Goal: Task Accomplishment & Management: Manage account settings

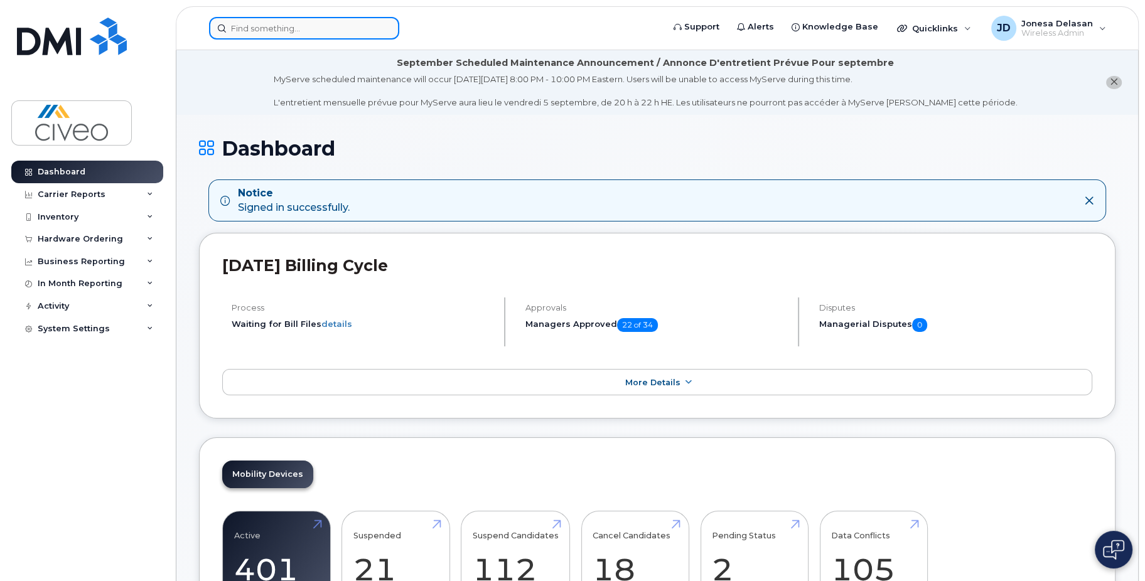
click at [237, 25] on input at bounding box center [304, 28] width 190 height 23
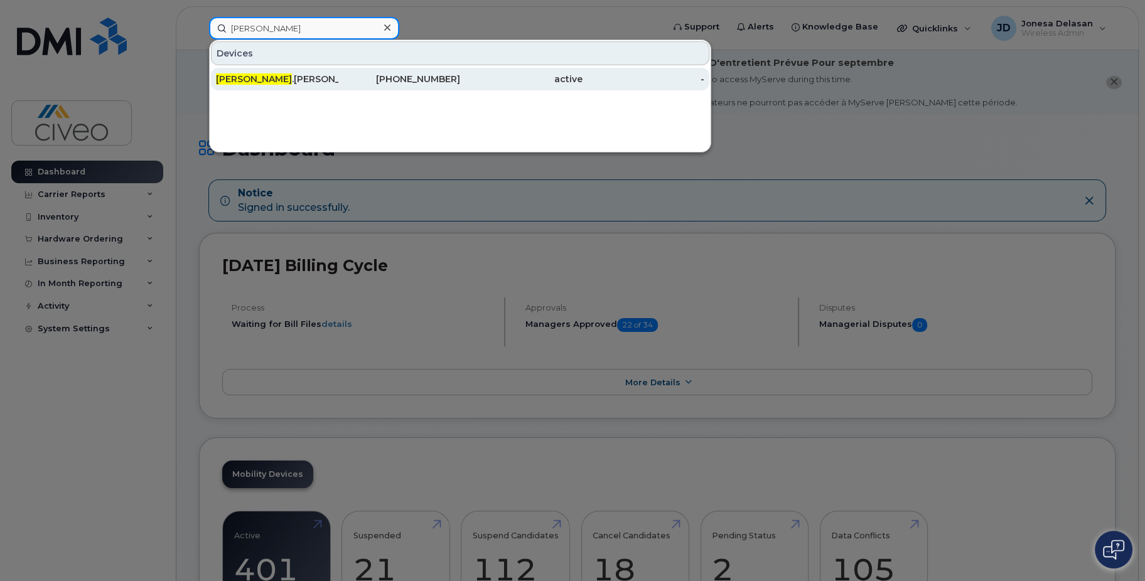
type input "maureen"
click at [279, 83] on div "Maureen .Cormier" at bounding box center [277, 79] width 122 height 13
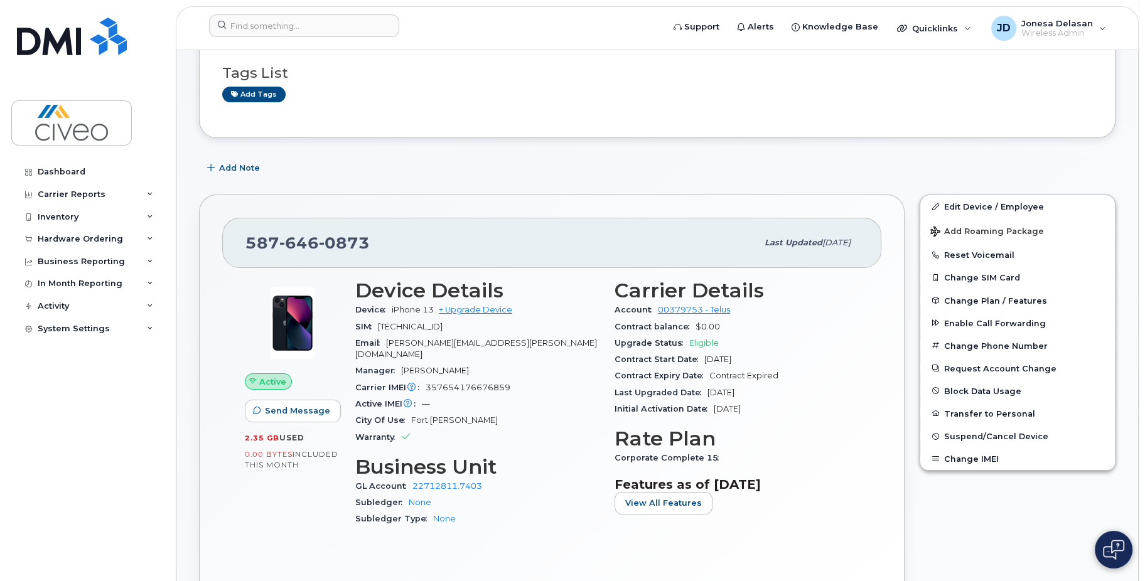
scroll to position [188, 0]
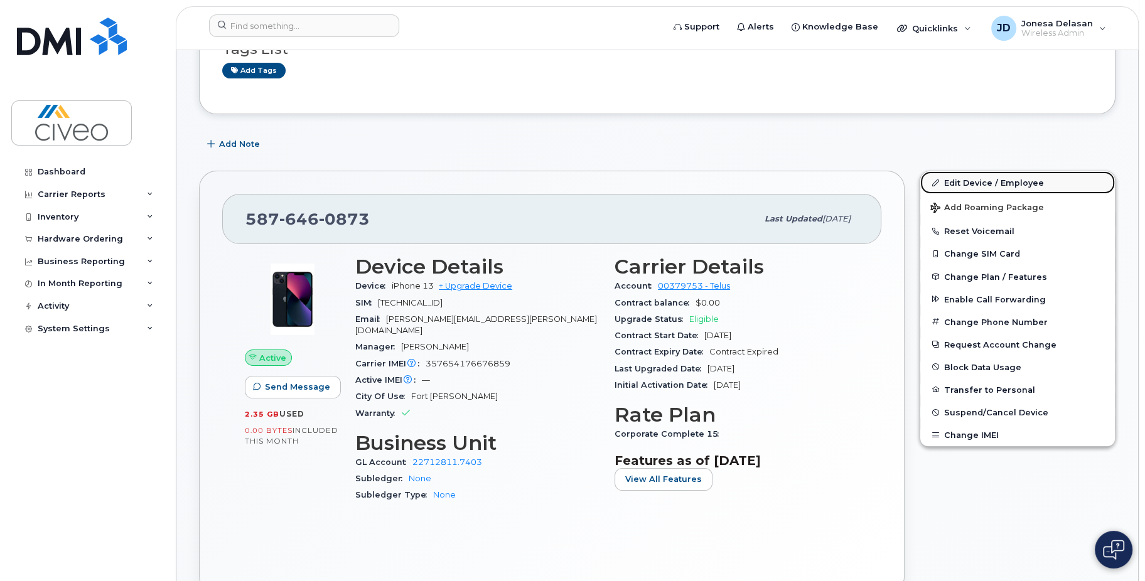
click at [959, 187] on link "Edit Device / Employee" at bounding box center [1017, 182] width 195 height 23
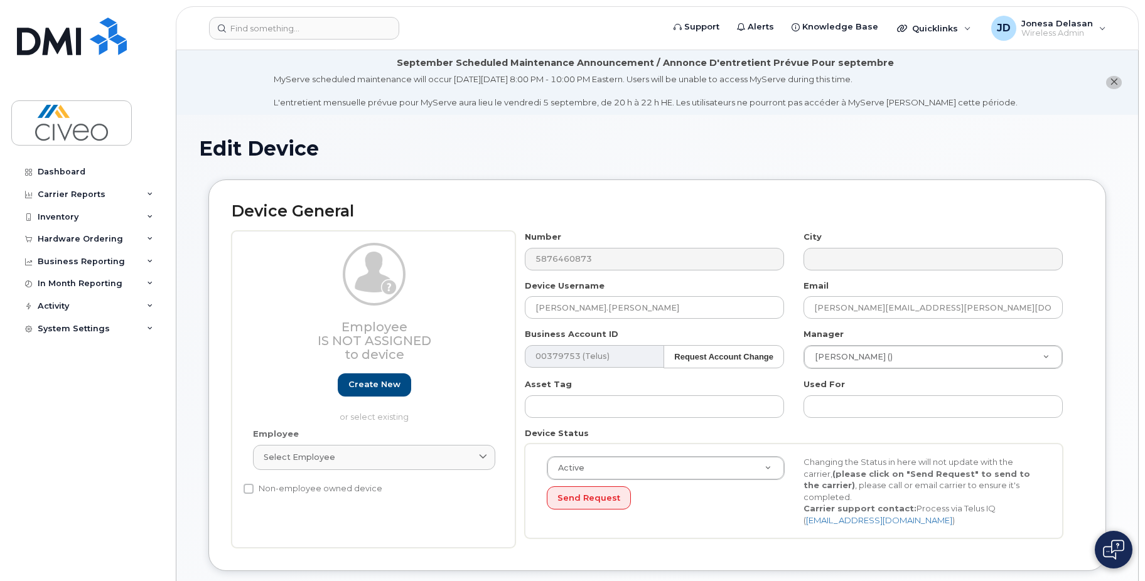
select select "7088"
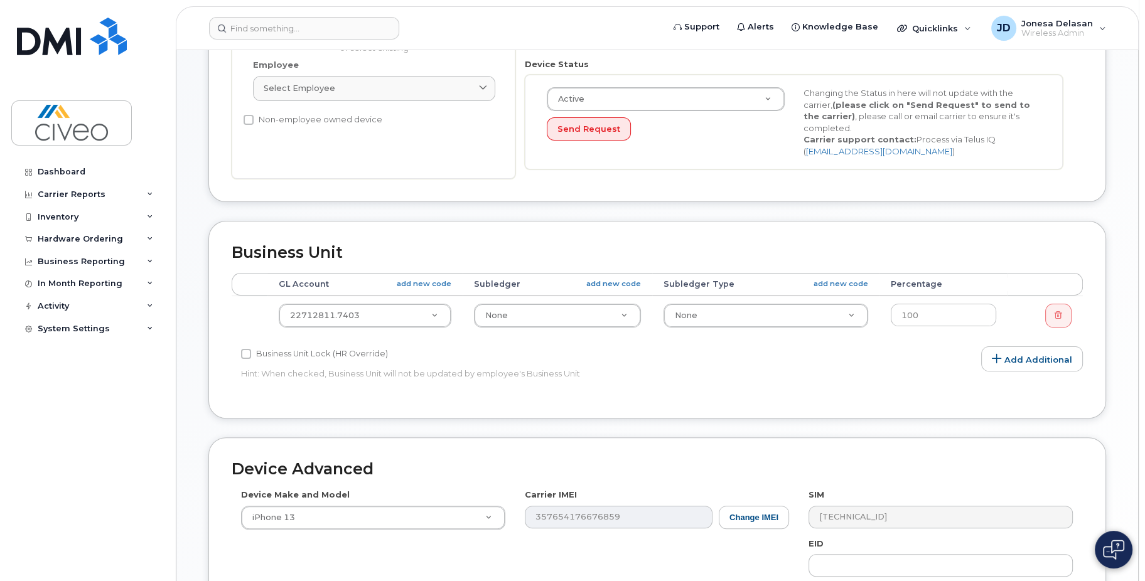
scroll to position [377, 0]
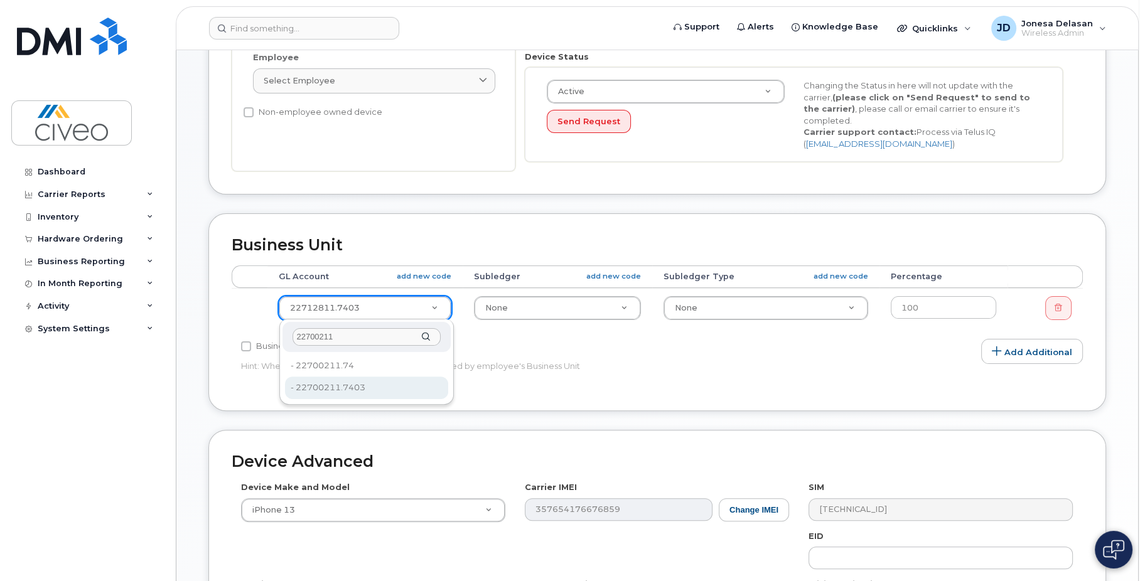
type input "22700211"
type input "82158"
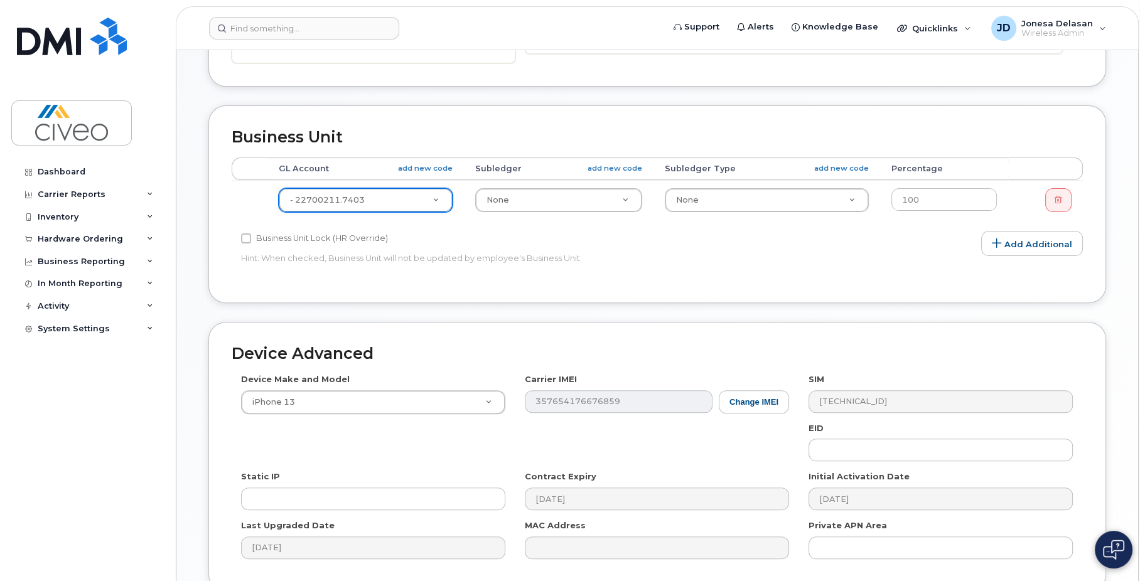
scroll to position [411, 0]
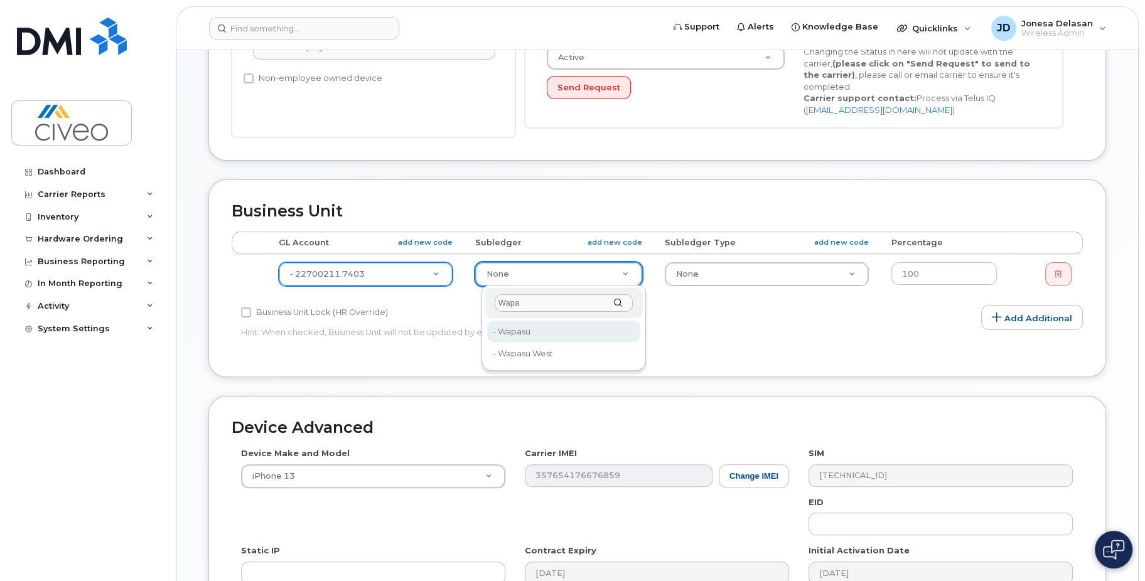
type input "Wapa"
type input "84766"
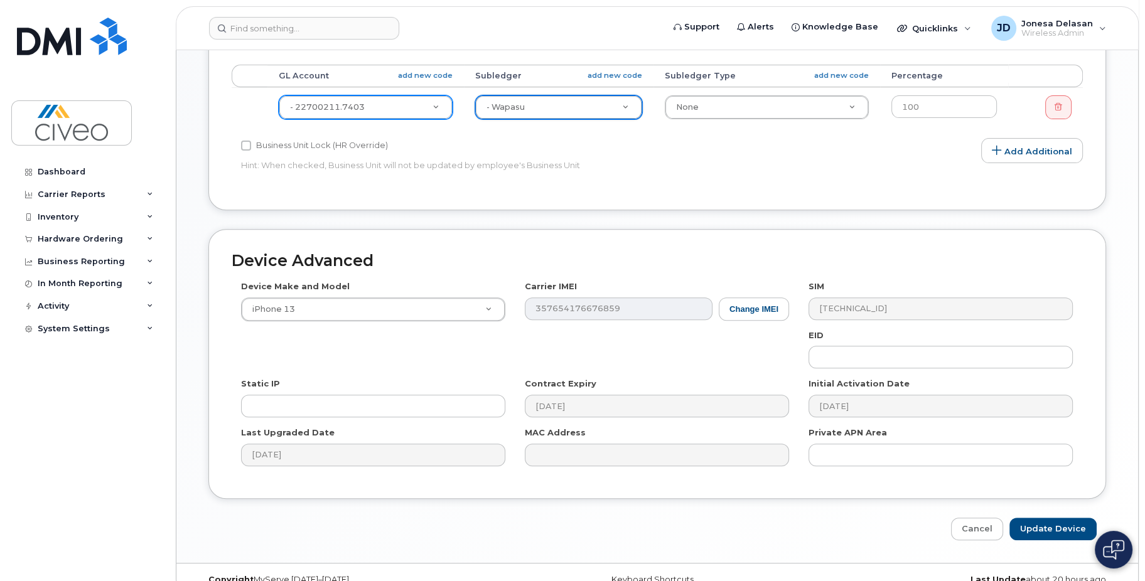
scroll to position [599, 0]
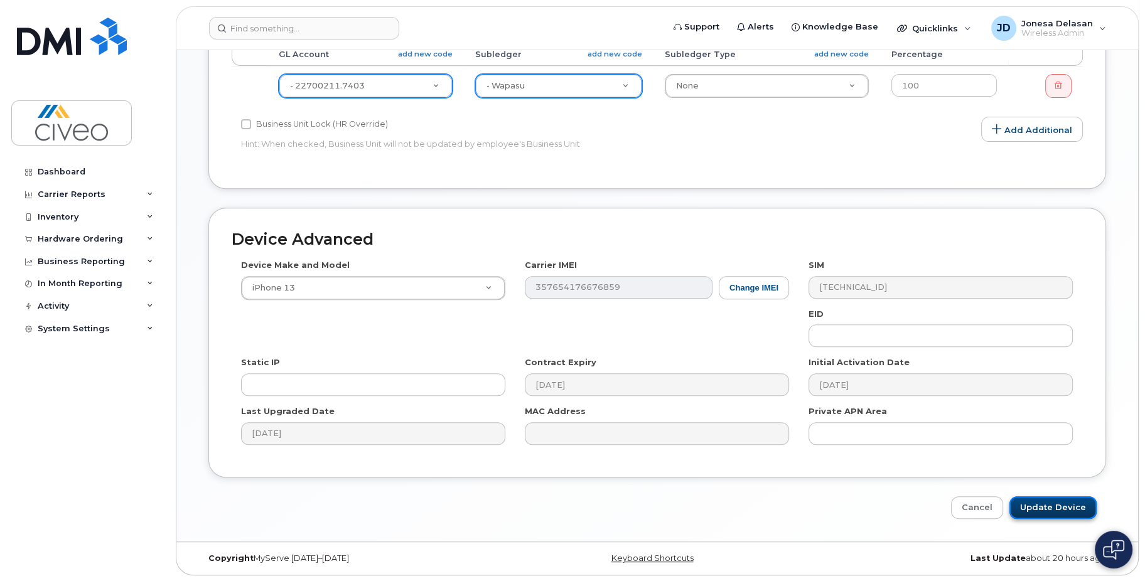
click at [1049, 512] on input "Update Device" at bounding box center [1053, 508] width 87 height 23
type input "Saving..."
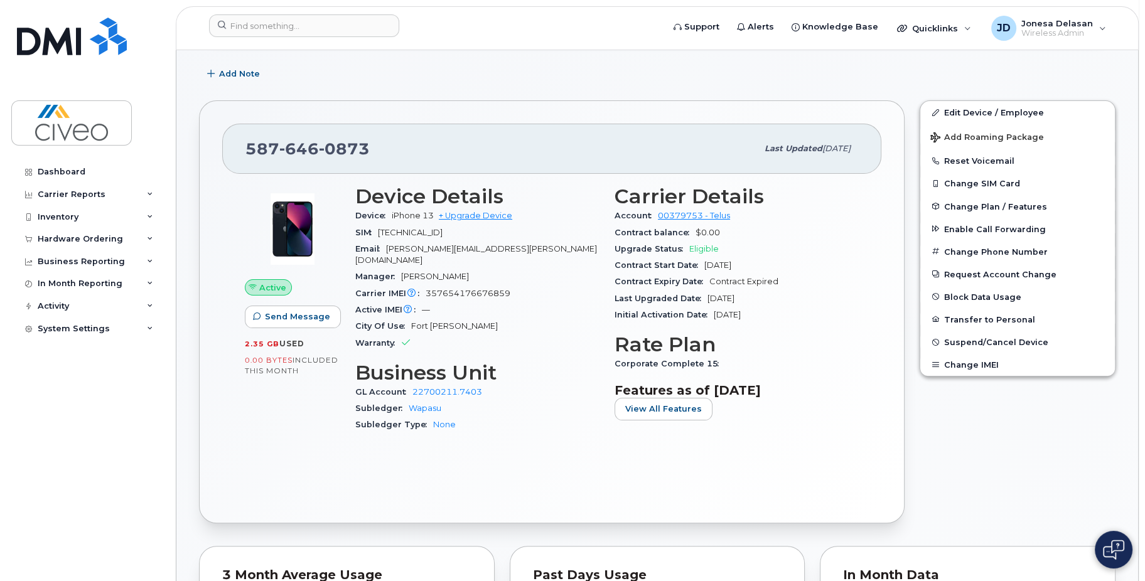
scroll to position [251, 0]
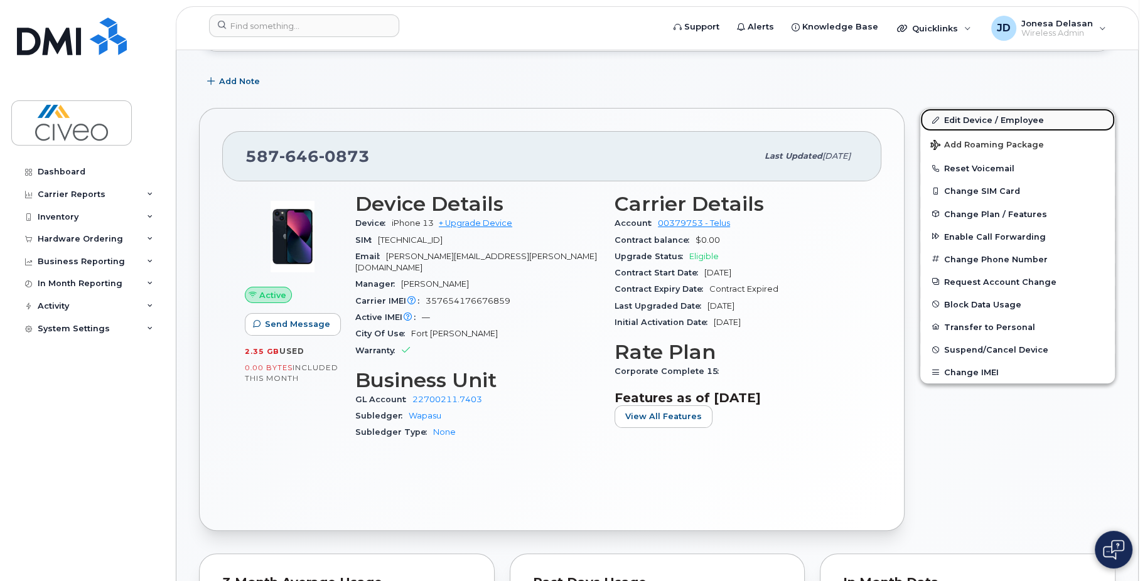
click at [950, 119] on link "Edit Device / Employee" at bounding box center [1017, 120] width 195 height 23
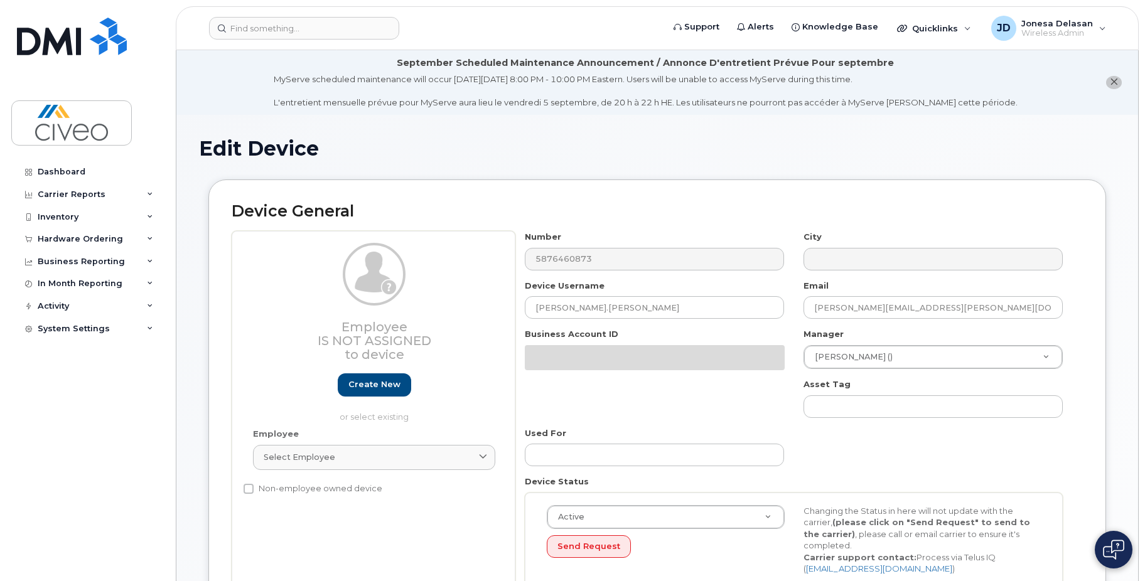
select select "7088"
